Goal: Transaction & Acquisition: Purchase product/service

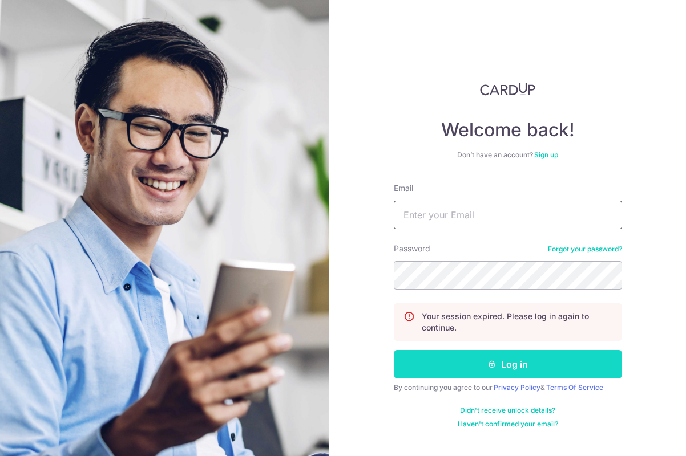
type input "[EMAIL_ADDRESS][DOMAIN_NAME]"
click at [547, 366] on button "Log in" at bounding box center [508, 364] width 228 height 29
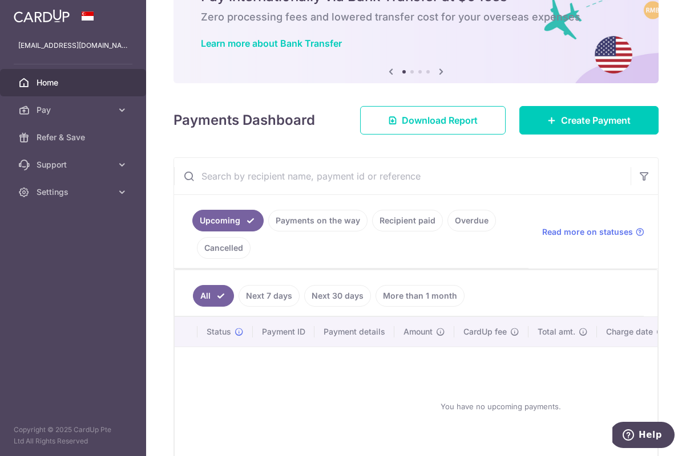
scroll to position [128, 0]
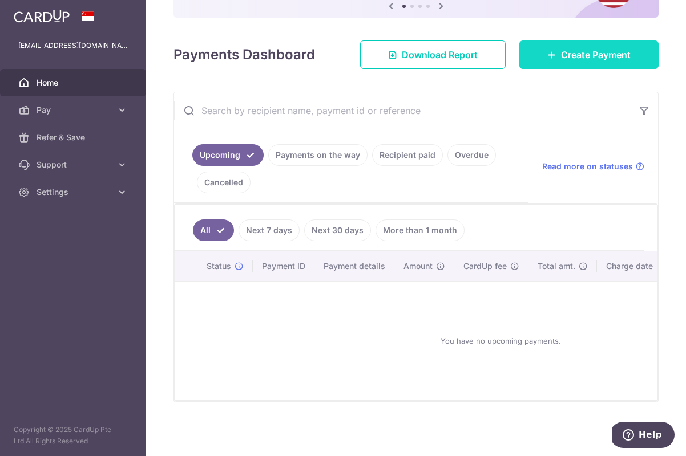
click at [560, 44] on link "Create Payment" at bounding box center [588, 54] width 139 height 29
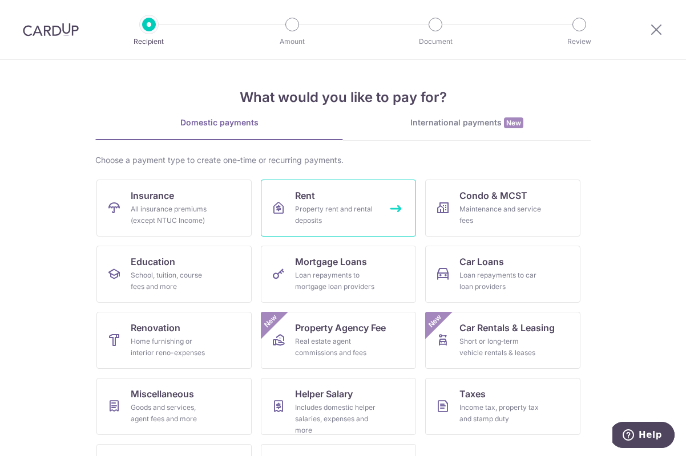
click at [307, 206] on div "Property rent and rental deposits" at bounding box center [336, 215] width 82 height 23
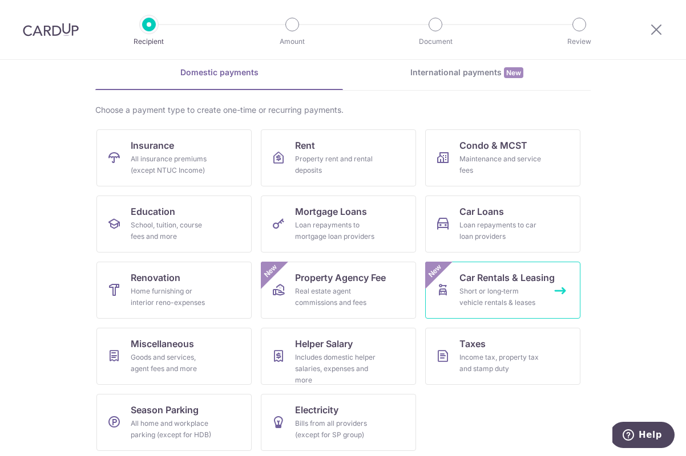
scroll to position [54, 0]
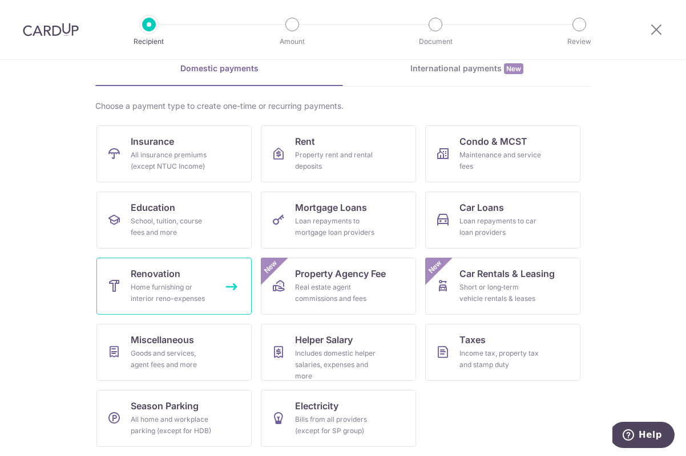
click at [155, 275] on span "Renovation" at bounding box center [156, 274] width 50 height 14
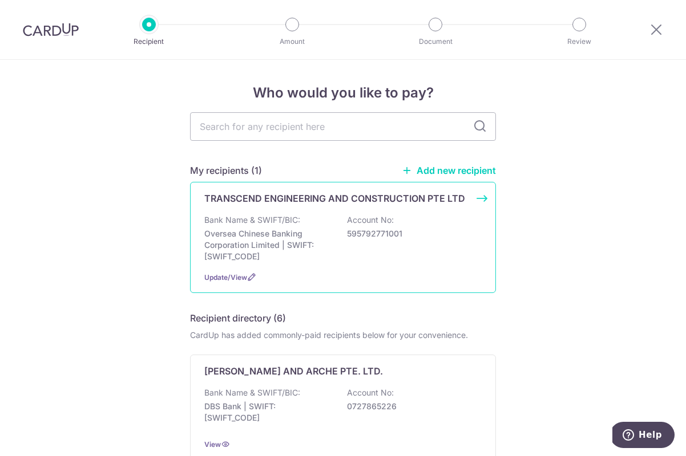
click at [242, 224] on p "Bank Name & SWIFT/BIC:" at bounding box center [252, 219] width 96 height 11
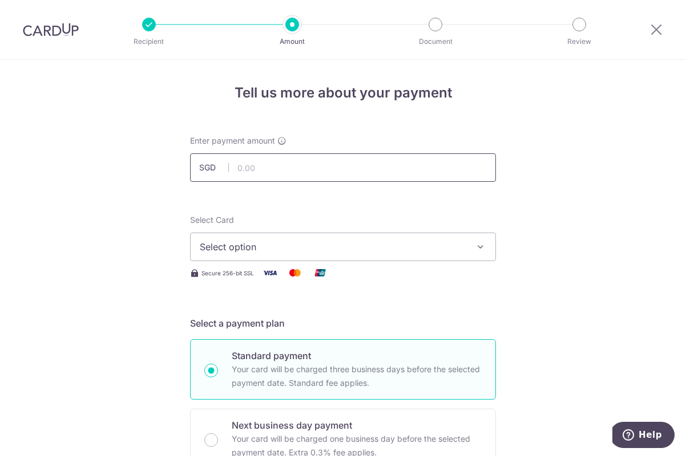
click at [298, 165] on input "text" at bounding box center [343, 167] width 306 height 29
type input "29,050.00"
click at [302, 234] on button "Select option" at bounding box center [343, 247] width 306 height 29
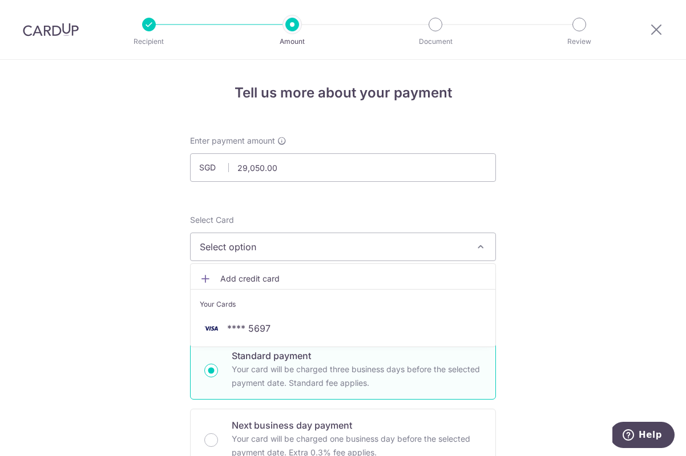
click at [305, 244] on span "Select option" at bounding box center [333, 247] width 266 height 14
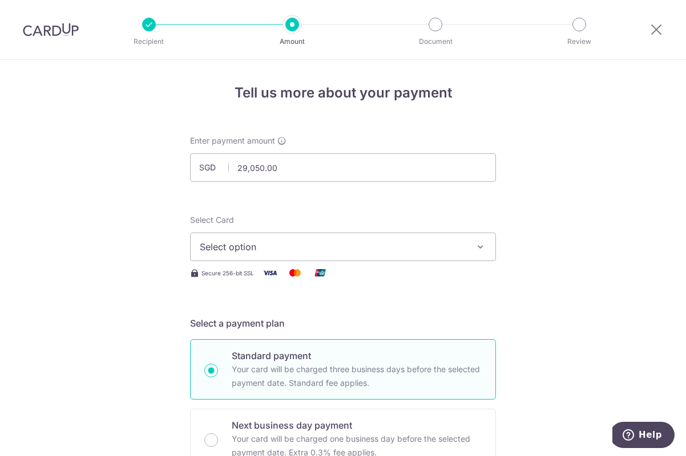
click at [306, 256] on button "Select option" at bounding box center [343, 247] width 306 height 29
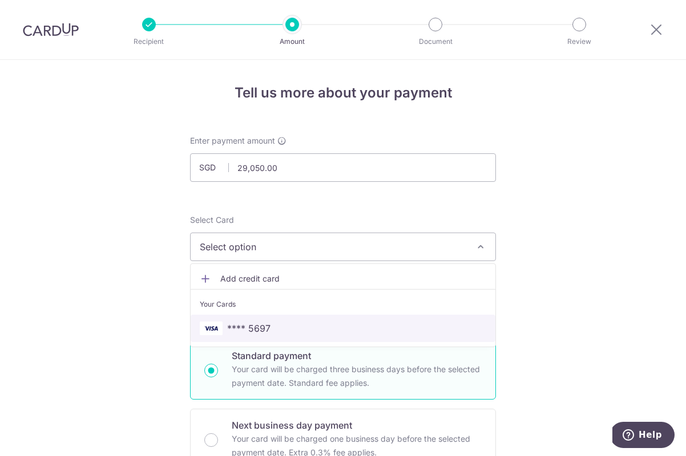
click at [306, 322] on span "**** 5697" at bounding box center [343, 329] width 286 height 14
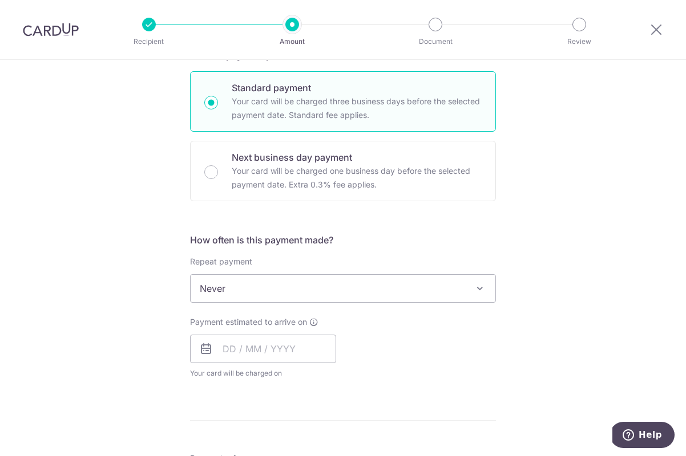
scroll to position [293, 0]
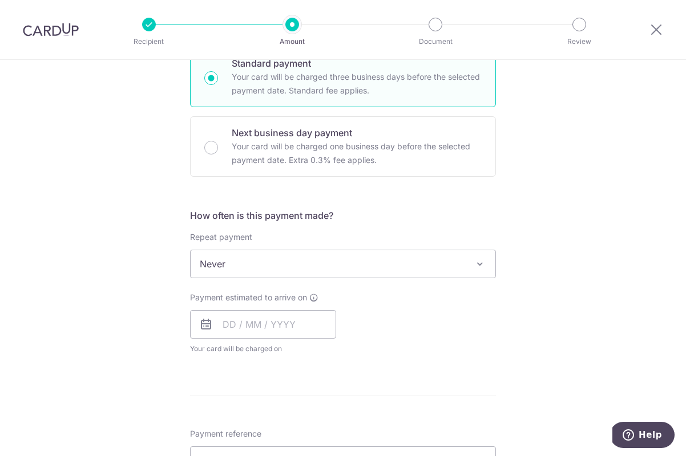
click at [399, 262] on span "Never" at bounding box center [342, 263] width 305 height 27
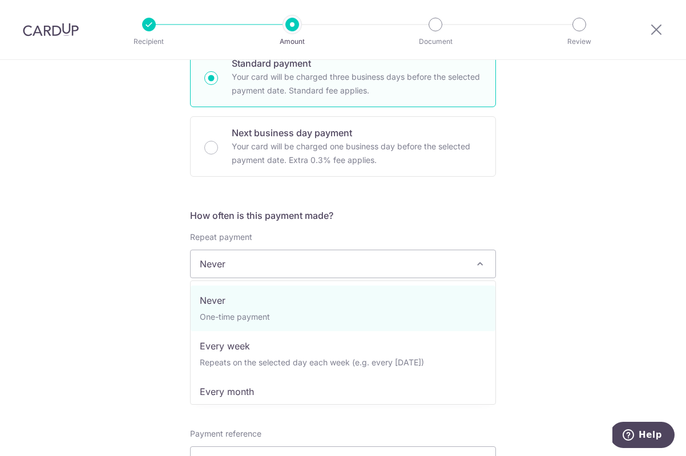
click at [512, 220] on div "Tell us more about your payment Enter payment amount SGD 29,050.00 29050.00 Sel…" at bounding box center [343, 321] width 686 height 1108
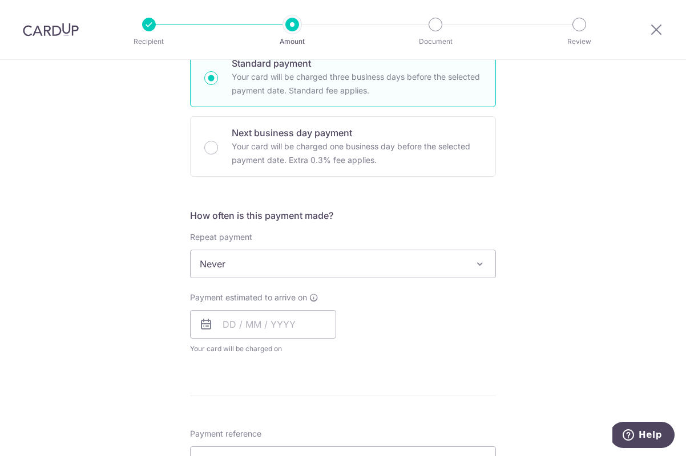
scroll to position [485, 0]
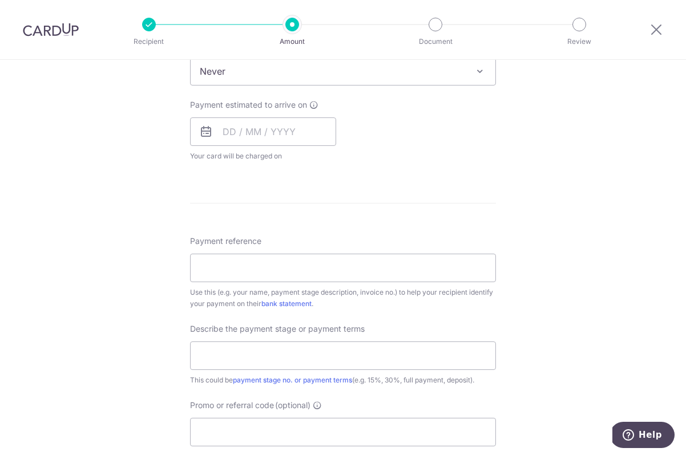
click at [308, 149] on div "Payment estimated to arrive on Your card will be charged on for the first payme…" at bounding box center [263, 130] width 146 height 63
click at [309, 127] on input "text" at bounding box center [263, 131] width 146 height 29
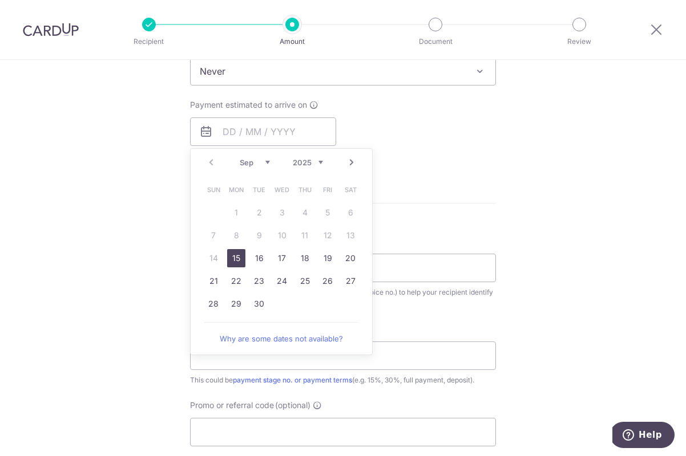
click at [230, 264] on link "15" at bounding box center [236, 258] width 18 height 18
type input "15/09/2025"
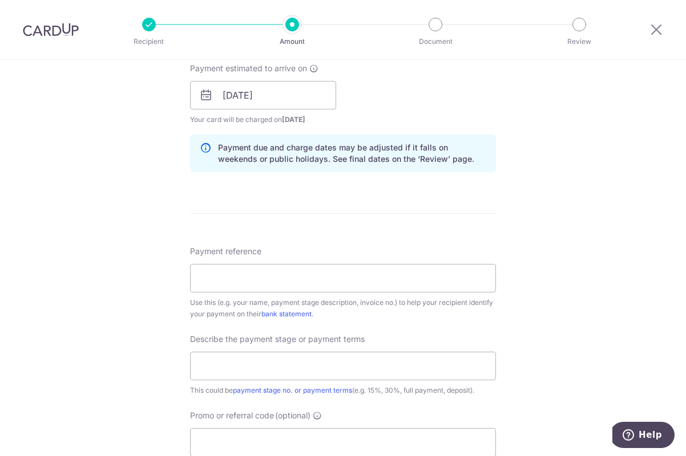
scroll to position [545, 0]
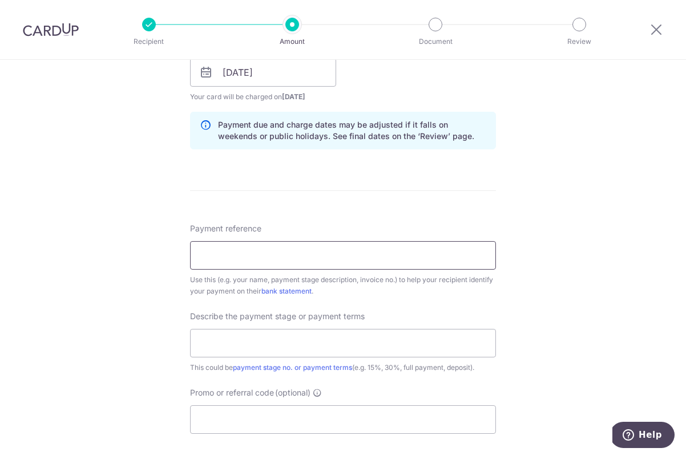
click at [380, 257] on input "Payment reference" at bounding box center [343, 255] width 306 height 29
click at [378, 258] on input "Payment reference" at bounding box center [343, 255] width 306 height 29
paste input "INV-2025173"
paste input "text"
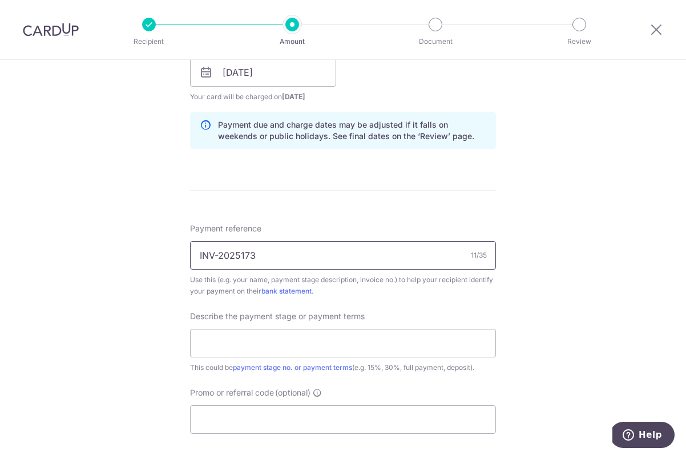
scroll to position [614, 0]
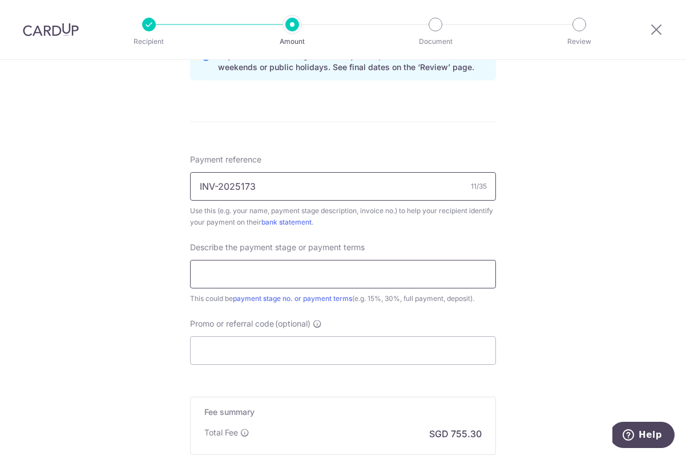
type input "INV-2025173"
click at [400, 273] on input "text" at bounding box center [343, 274] width 306 height 29
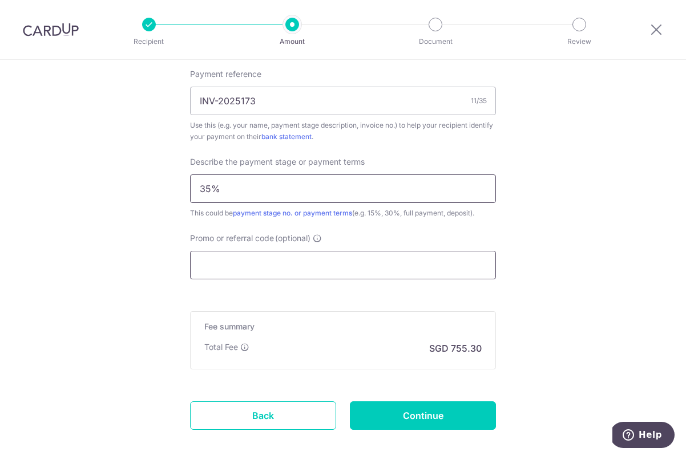
scroll to position [694, 0]
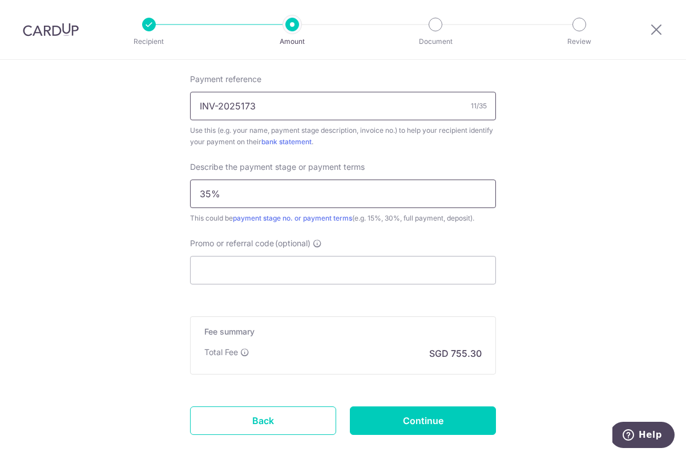
type input "35%"
click at [377, 103] on input "INV-2025173" at bounding box center [343, 106] width 306 height 29
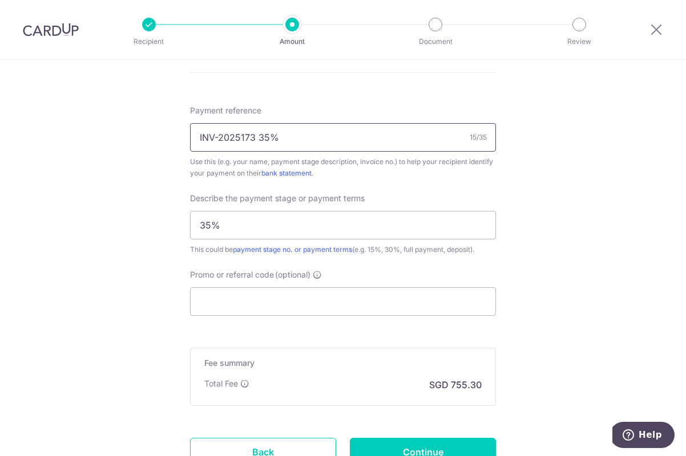
type input "INV-2025173 35%"
click at [283, 210] on div "Describe the payment stage or payment terms 35% This could be payment stage no.…" at bounding box center [343, 224] width 306 height 63
click at [281, 221] on input "35%" at bounding box center [343, 225] width 306 height 29
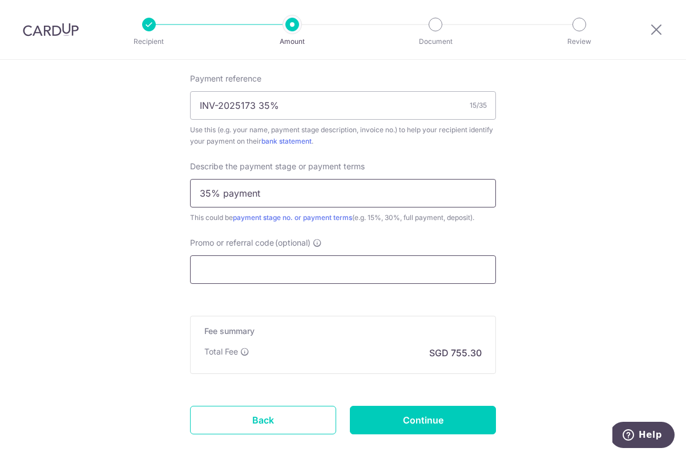
type input "35% payment"
click at [303, 274] on input "Promo or referral code (optional)" at bounding box center [343, 270] width 306 height 29
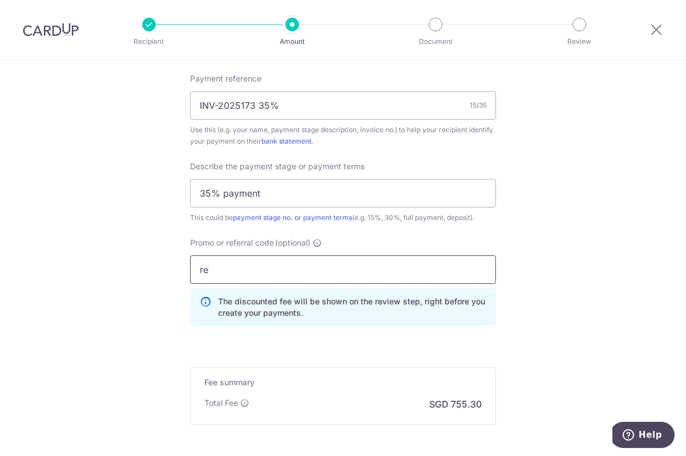
type input "r"
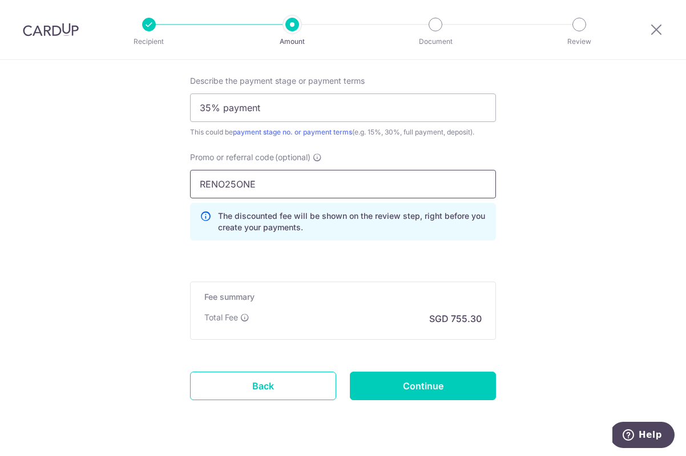
scroll to position [794, 0]
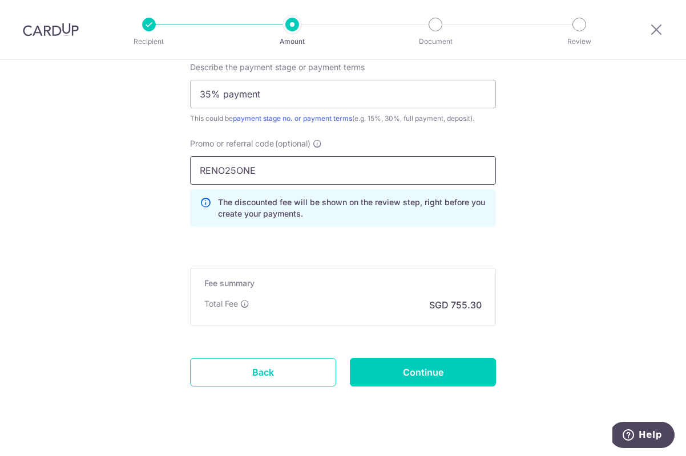
type input "RENO25ONE"
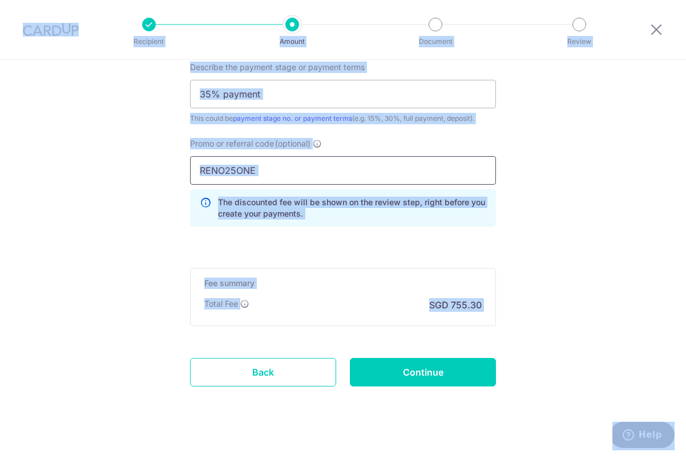
click at [295, 172] on input "RENO25ONE" at bounding box center [343, 170] width 306 height 29
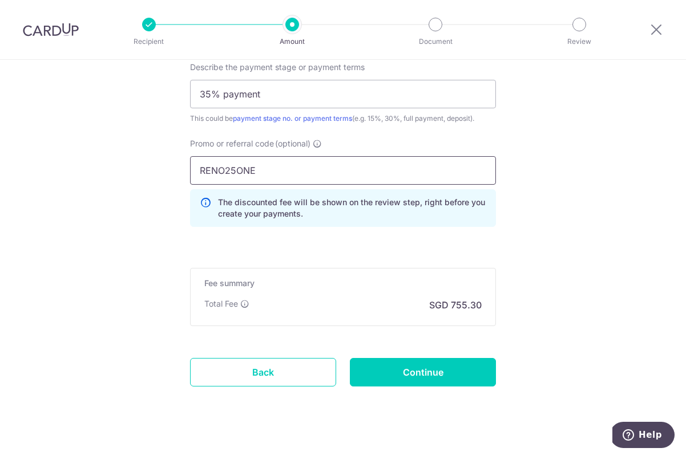
drag, startPoint x: 295, startPoint y: 172, endPoint x: 209, endPoint y: 172, distance: 86.7
click at [210, 172] on input "RENO25ONE" at bounding box center [343, 170] width 306 height 29
type input "r"
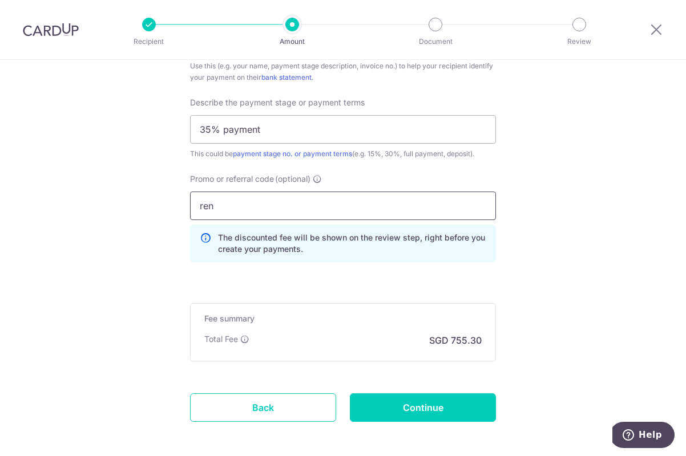
scroll to position [794, 0]
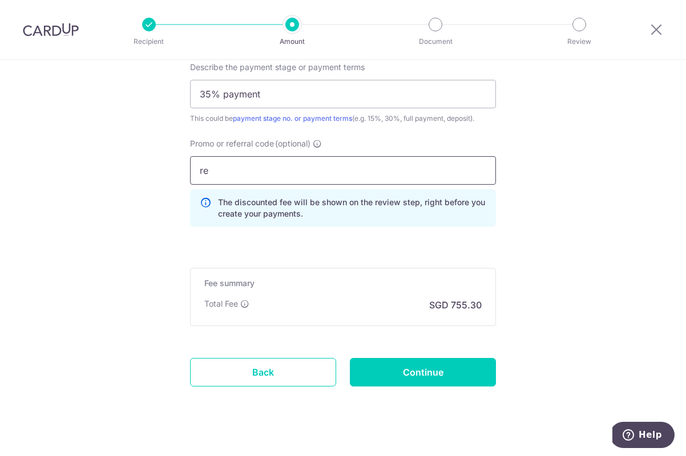
type input "r"
type input "RENO25ONE"
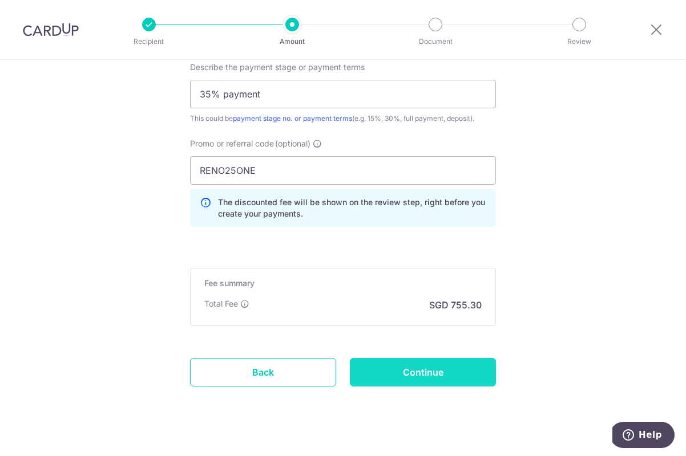
click at [460, 383] on input "Continue" at bounding box center [423, 372] width 146 height 29
type input "Create Schedule"
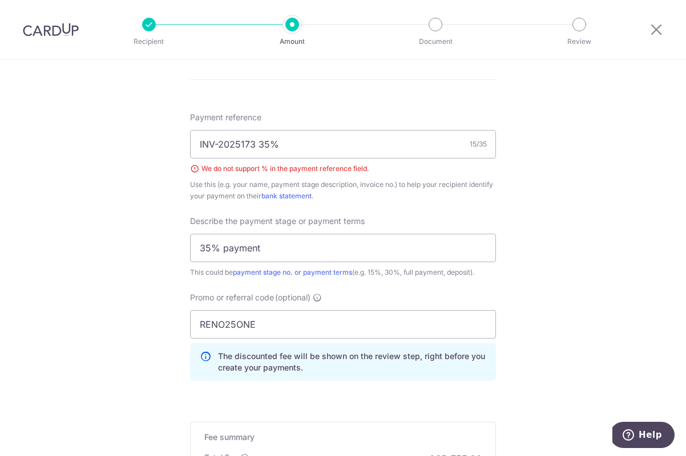
scroll to position [605, 0]
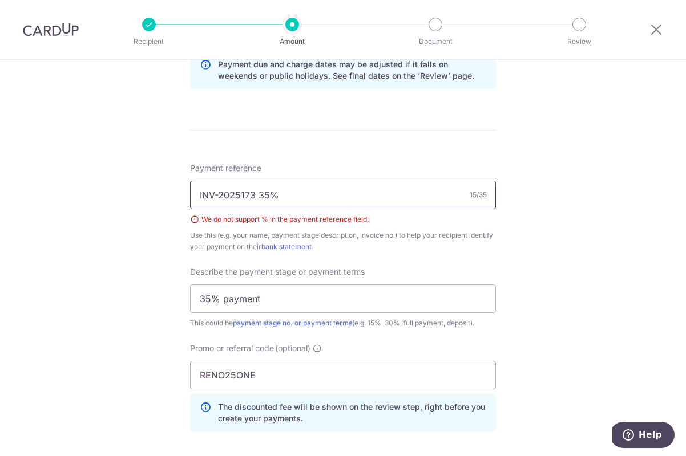
click at [365, 186] on input "INV-2025173 35%" at bounding box center [343, 195] width 306 height 29
type input "INV-2025173"
click at [411, 132] on form "Enter payment amount SGD 29,050.00 29050.00 Select Card **** 5697 Add credit ca…" at bounding box center [343, 76] width 306 height 1093
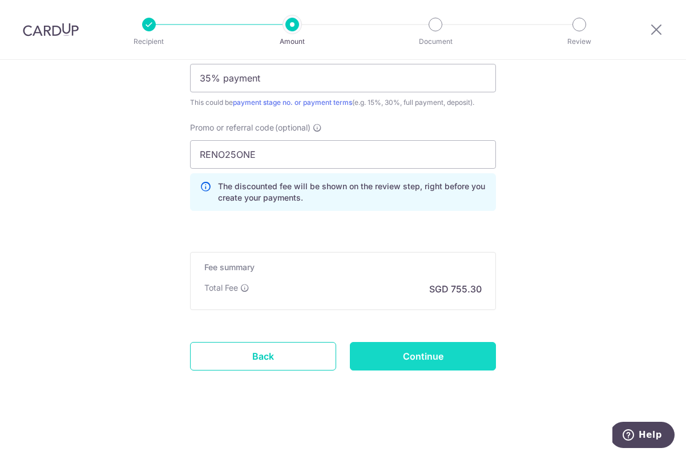
click at [433, 351] on input "Continue" at bounding box center [423, 356] width 146 height 29
type input "Create Schedule"
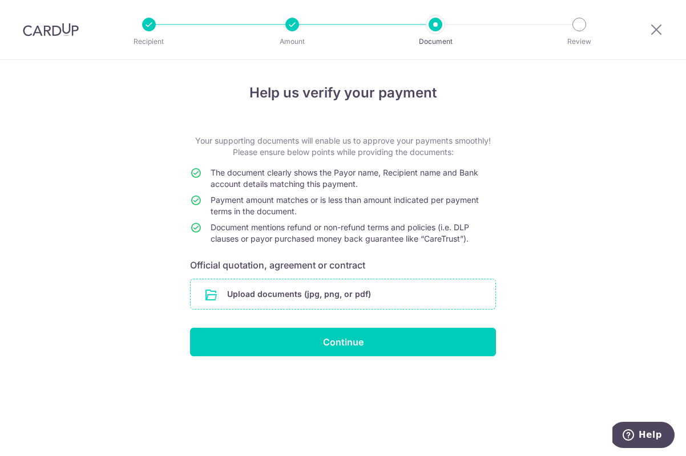
click at [301, 290] on input "file" at bounding box center [342, 294] width 305 height 30
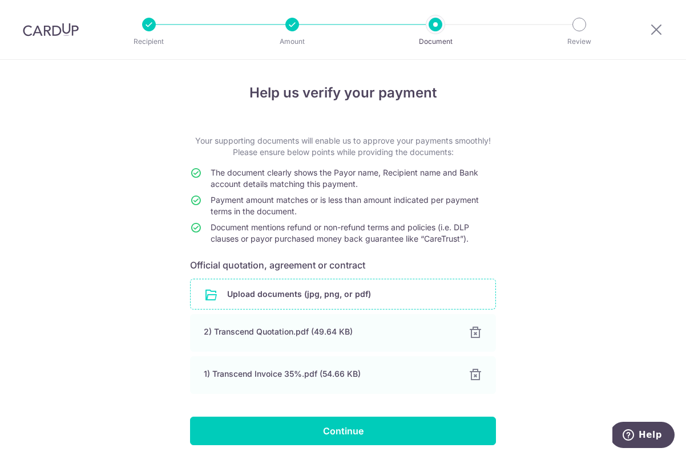
scroll to position [43, 0]
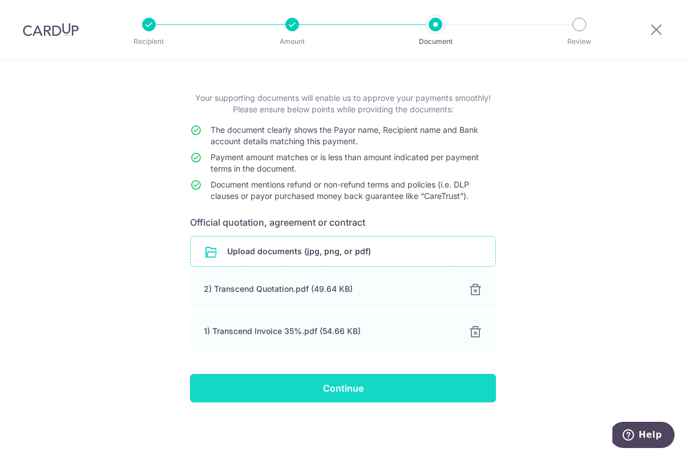
click at [407, 383] on input "Continue" at bounding box center [343, 388] width 306 height 29
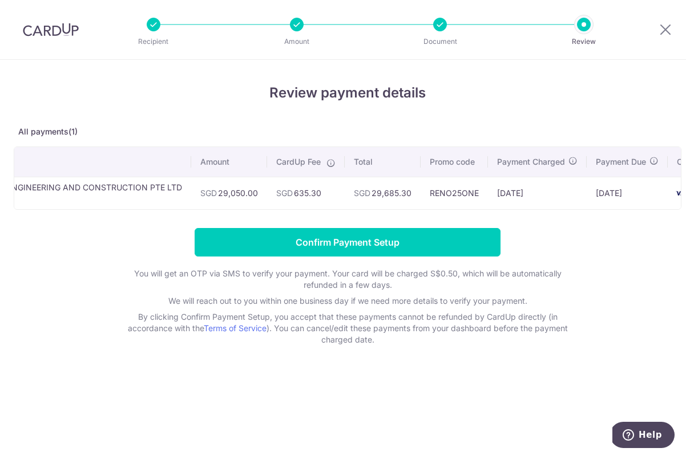
scroll to position [0, 123]
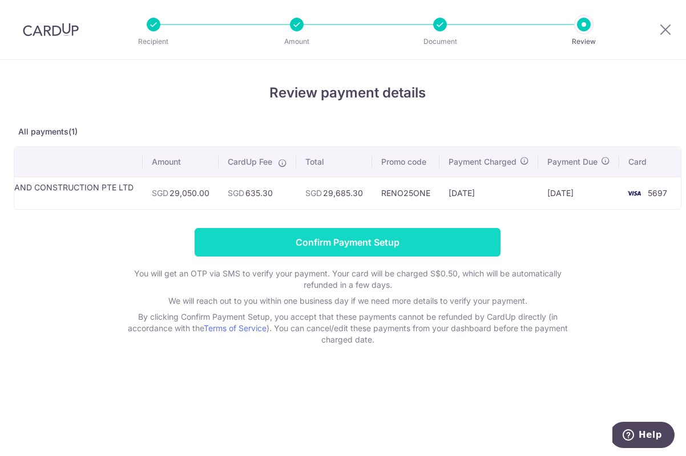
click at [475, 232] on input "Confirm Payment Setup" at bounding box center [347, 242] width 306 height 29
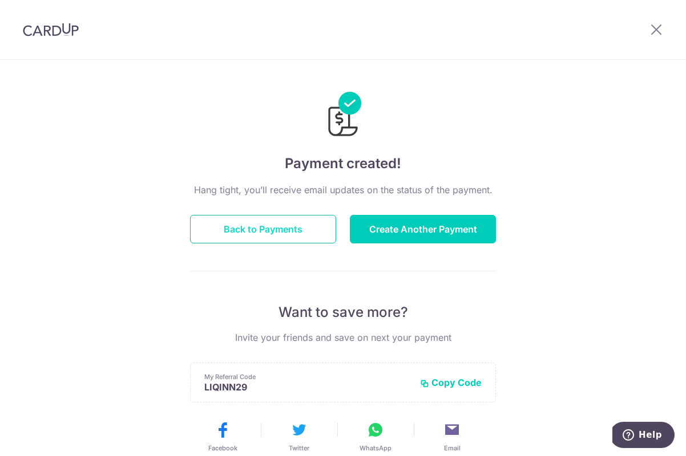
click at [267, 231] on button "Back to Payments" at bounding box center [263, 229] width 146 height 29
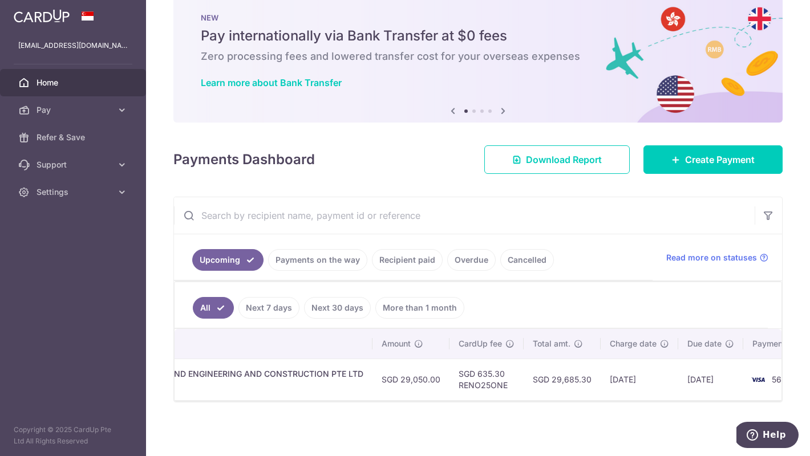
scroll to position [0, 275]
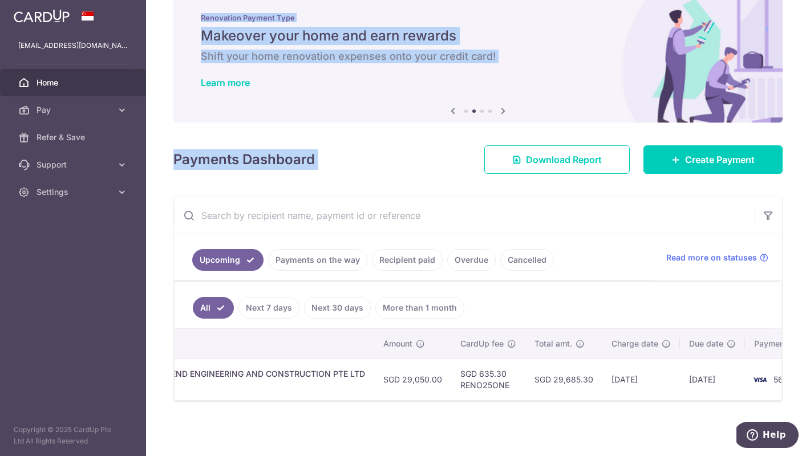
click at [599, 0] on html "[EMAIL_ADDRESS][DOMAIN_NAME] Home Pay Payments Recipients Cards Refer & Save Su…" at bounding box center [405, 228] width 810 height 456
